Goal: Information Seeking & Learning: Learn about a topic

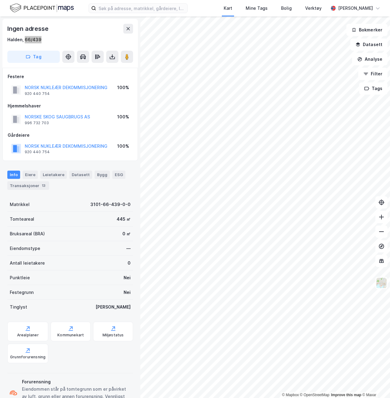
scroll to position [0, 0]
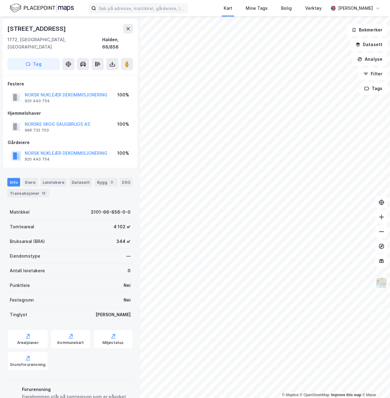
scroll to position [0, 0]
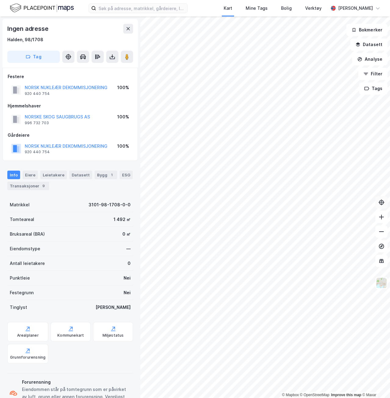
scroll to position [0, 0]
